Goal: Task Accomplishment & Management: Manage account settings

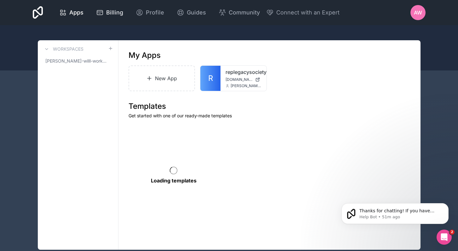
click at [123, 15] on span "Billing" at bounding box center [114, 12] width 17 height 9
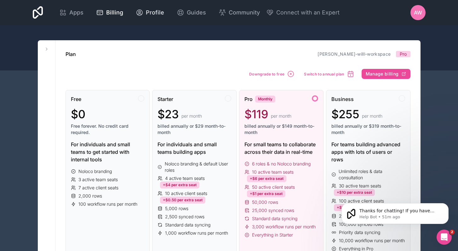
click at [164, 8] on span "Profile" at bounding box center [155, 12] width 18 height 9
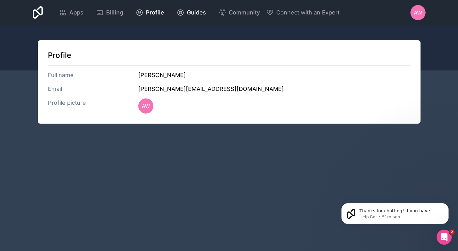
click at [206, 13] on span "Guides" at bounding box center [196, 12] width 19 height 9
click at [43, 14] on icon at bounding box center [38, 12] width 10 height 13
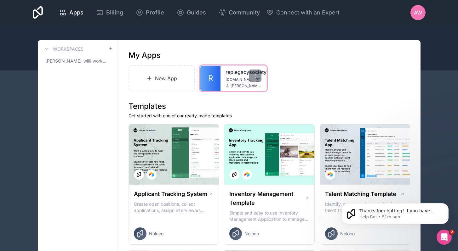
click at [222, 81] on div "replegacysociety [DOMAIN_NAME] [PERSON_NAME][EMAIL_ADDRESS][DOMAIN_NAME]" at bounding box center [243, 78] width 46 height 25
click at [252, 77] on div at bounding box center [255, 76] width 13 height 13
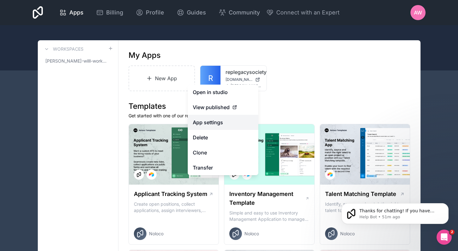
click at [211, 125] on link "App settings" at bounding box center [223, 122] width 70 height 15
